Goal: Task Accomplishment & Management: Manage account settings

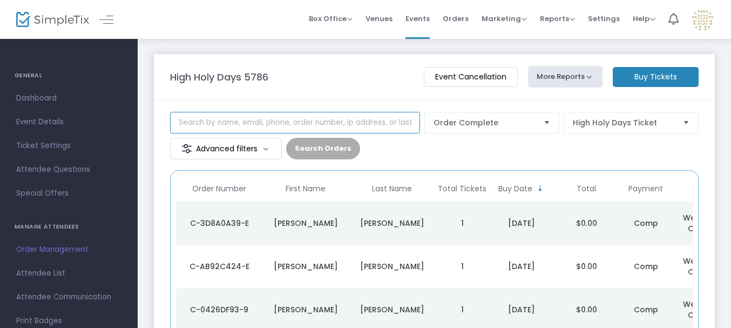
click at [364, 117] on input at bounding box center [295, 123] width 250 height 22
type input "demner"
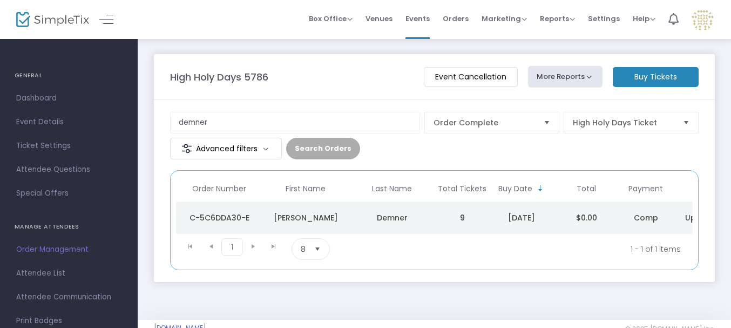
click at [224, 215] on div "C-5C6DDA30-E" at bounding box center [219, 217] width 81 height 11
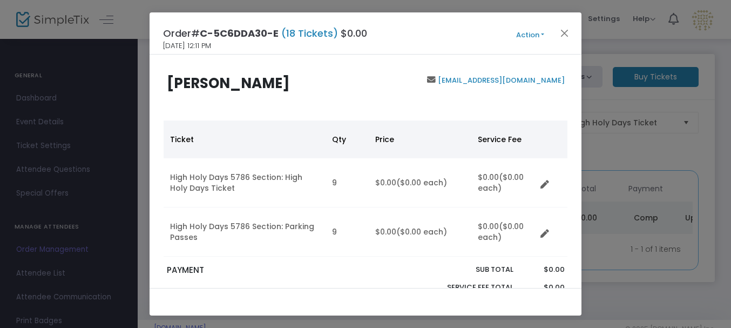
click at [522, 35] on button "Action" at bounding box center [529, 35] width 65 height 12
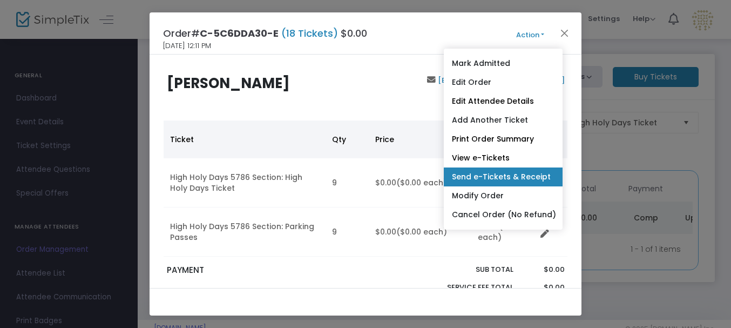
click at [468, 172] on link "Send e-Tickets & Receipt" at bounding box center [503, 176] width 119 height 19
type input "[EMAIL_ADDRESS][DOMAIN_NAME]"
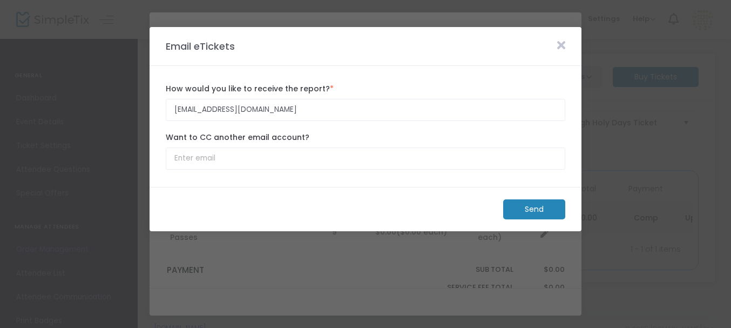
click at [529, 209] on m-button "Send" at bounding box center [534, 209] width 62 height 20
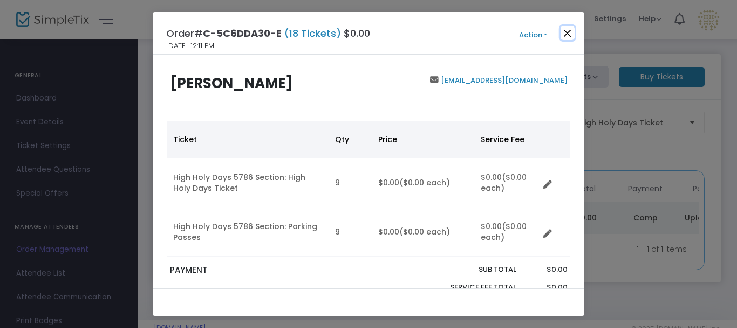
click at [565, 26] on button "Close" at bounding box center [568, 33] width 14 height 14
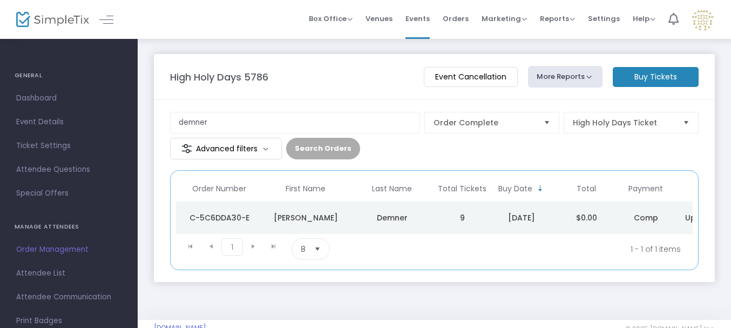
click at [451, 215] on td "9" at bounding box center [462, 217] width 54 height 32
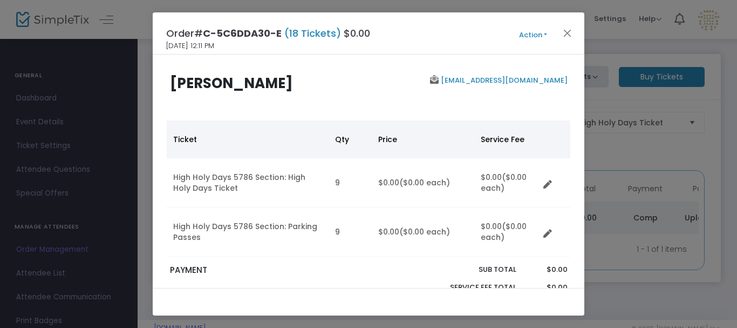
click at [542, 35] on button "Action" at bounding box center [533, 35] width 65 height 12
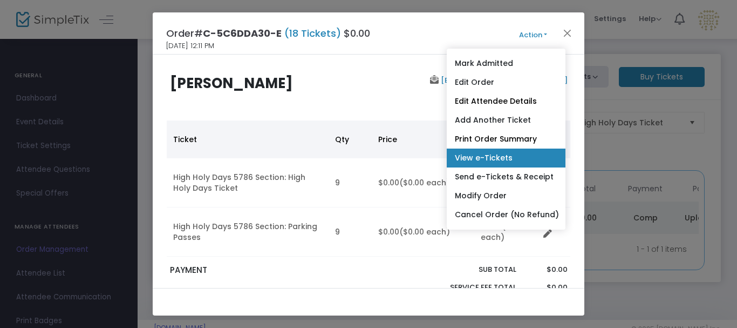
click at [486, 157] on link "View e-Tickets" at bounding box center [506, 157] width 119 height 19
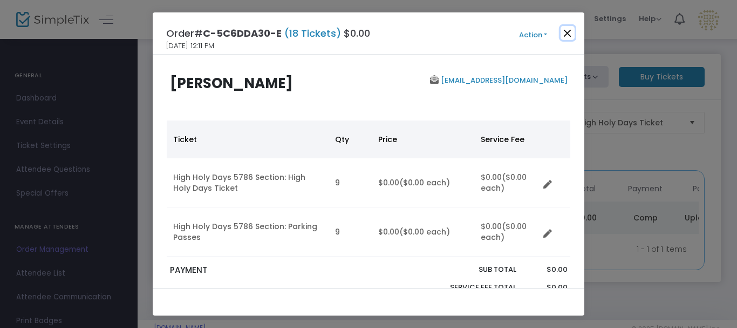
click at [565, 33] on button "Close" at bounding box center [568, 33] width 14 height 14
